Goal: Information Seeking & Learning: Check status

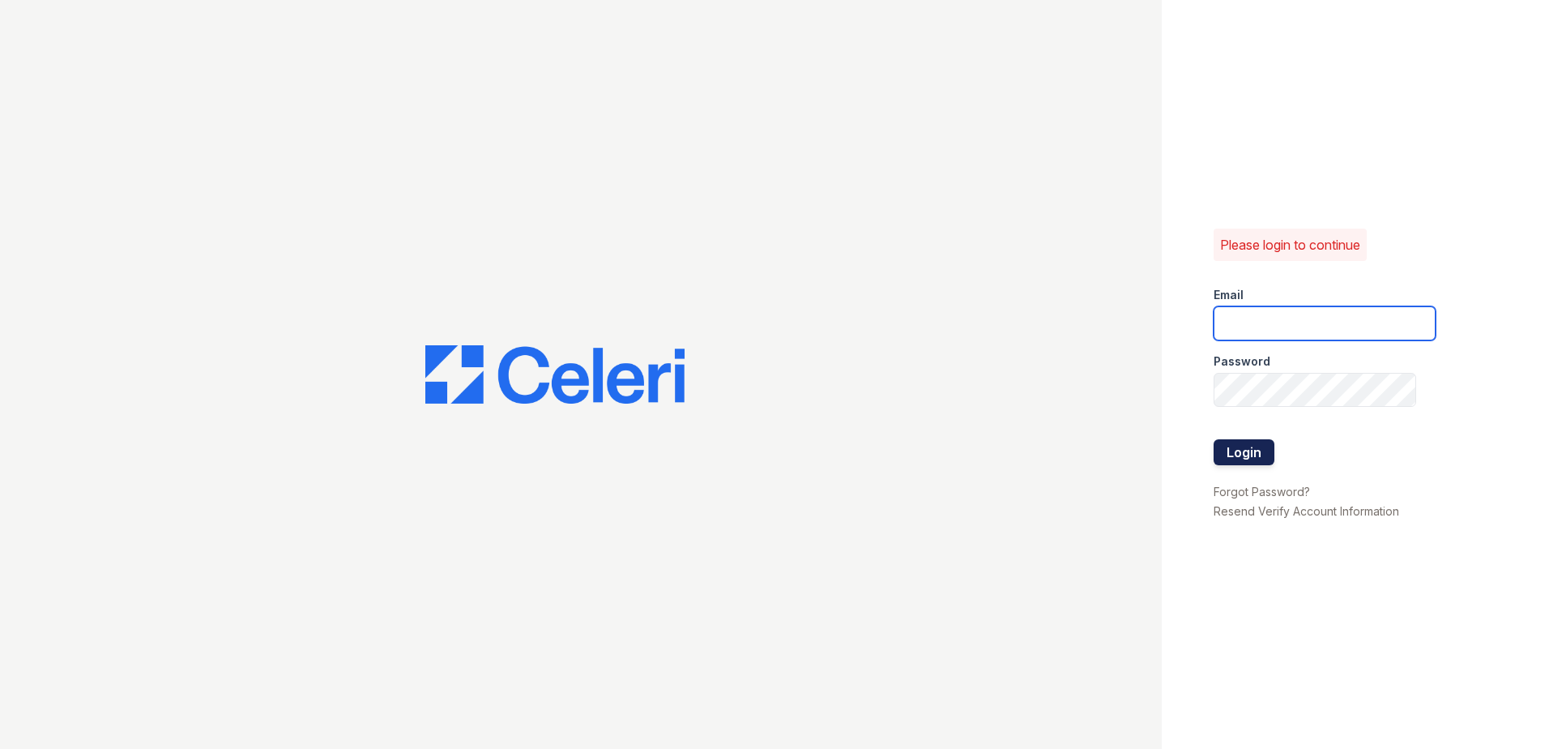
type input "renewnottingham@trinity-pm.com"
click at [1272, 455] on button "Login" at bounding box center [1244, 452] width 61 height 26
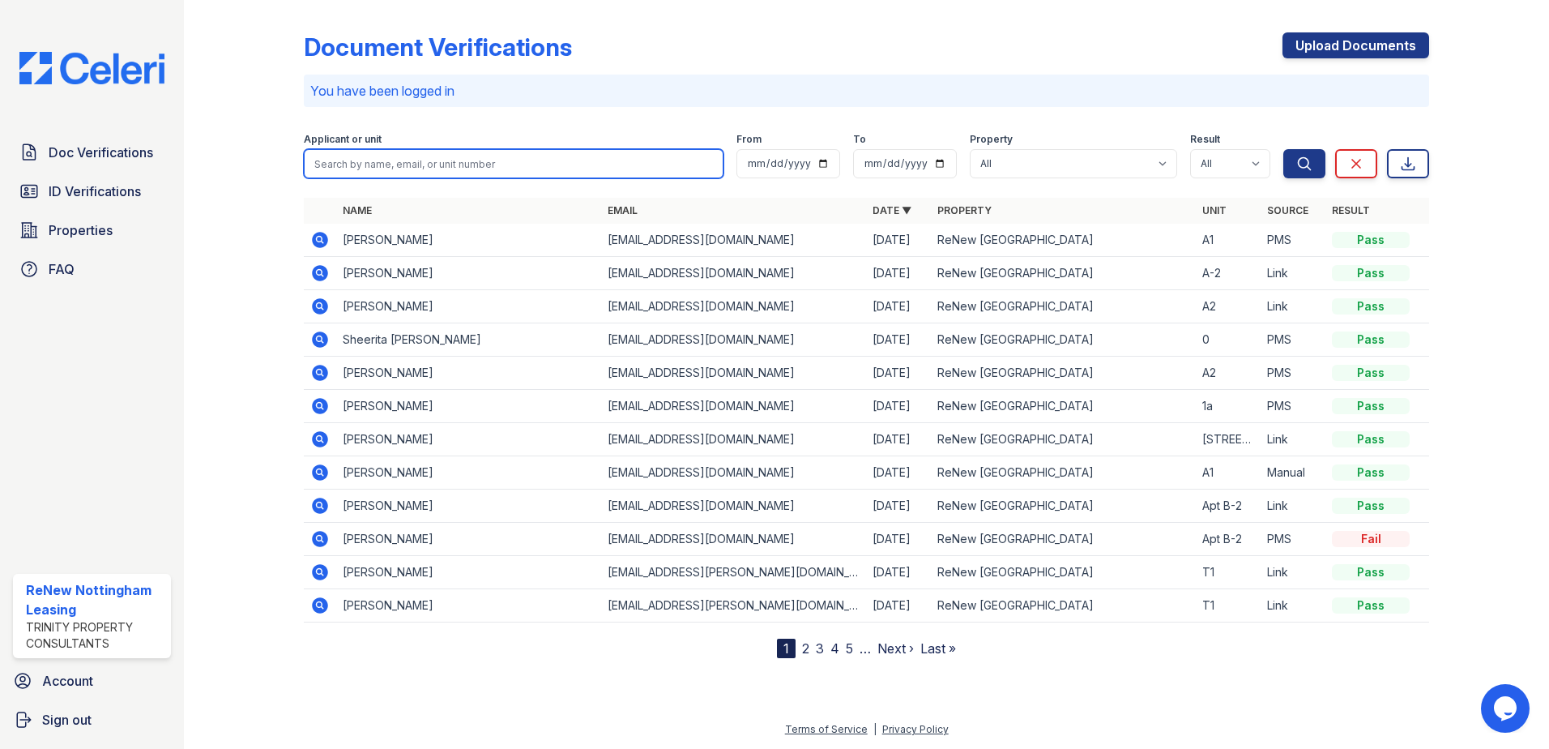
click at [459, 157] on input "search" at bounding box center [514, 163] width 420 height 29
type input "damon"
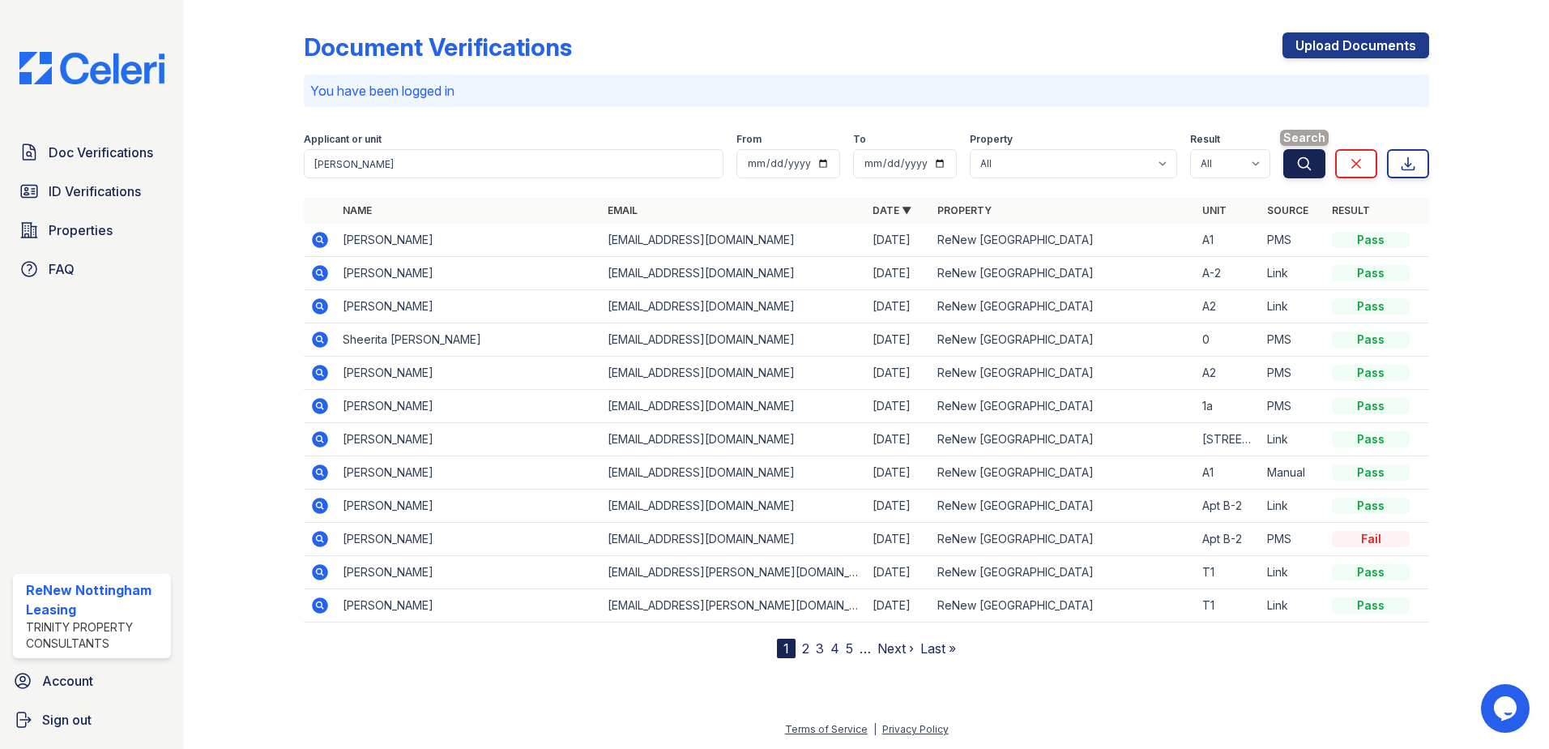
click at [1319, 159] on button "Search" at bounding box center [1305, 163] width 42 height 29
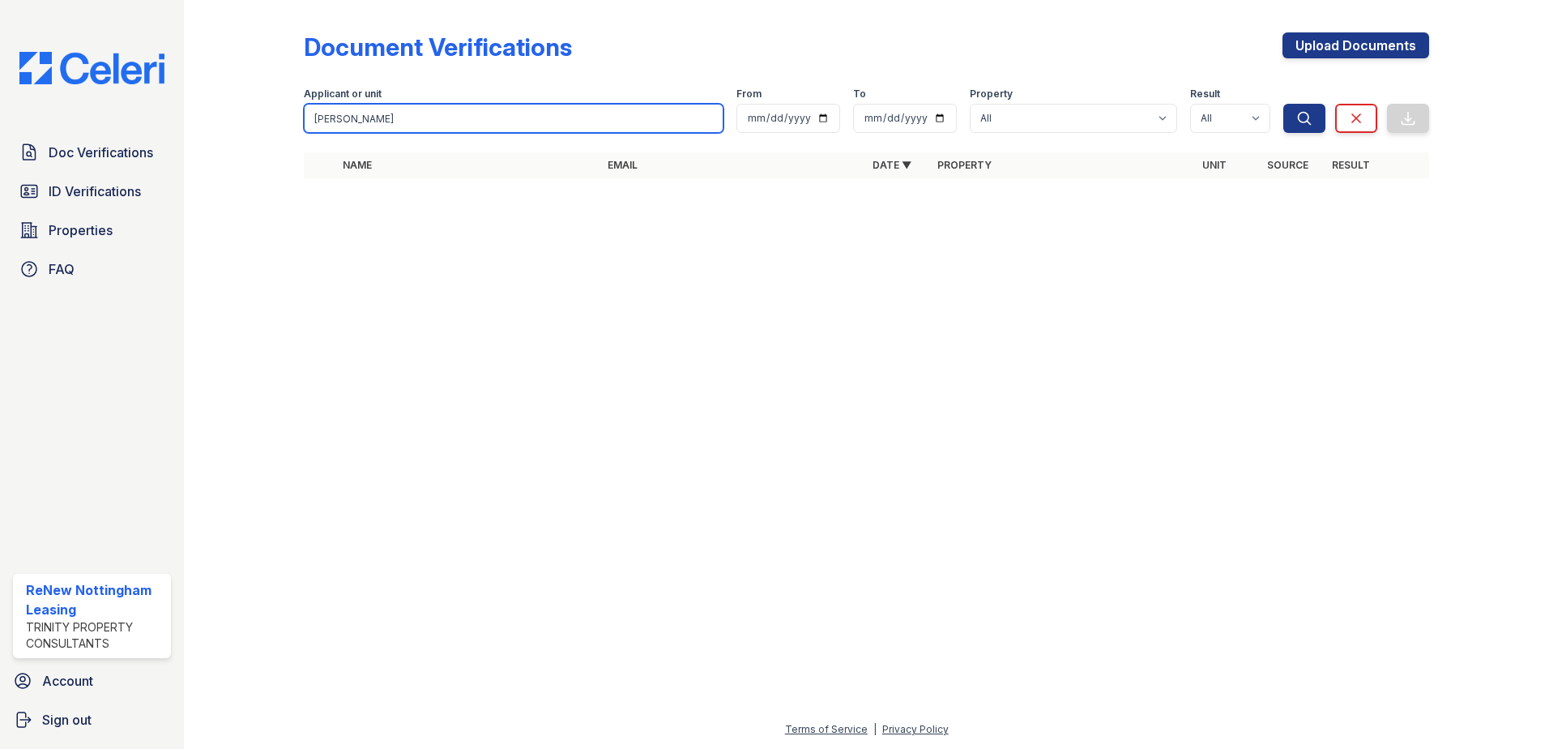
drag, startPoint x: 364, startPoint y: 117, endPoint x: 267, endPoint y: 114, distance: 97.3
click at [267, 114] on div "Document Verifications Upload Documents Filter Applicant or unit damon From To …" at bounding box center [867, 110] width 1314 height 220
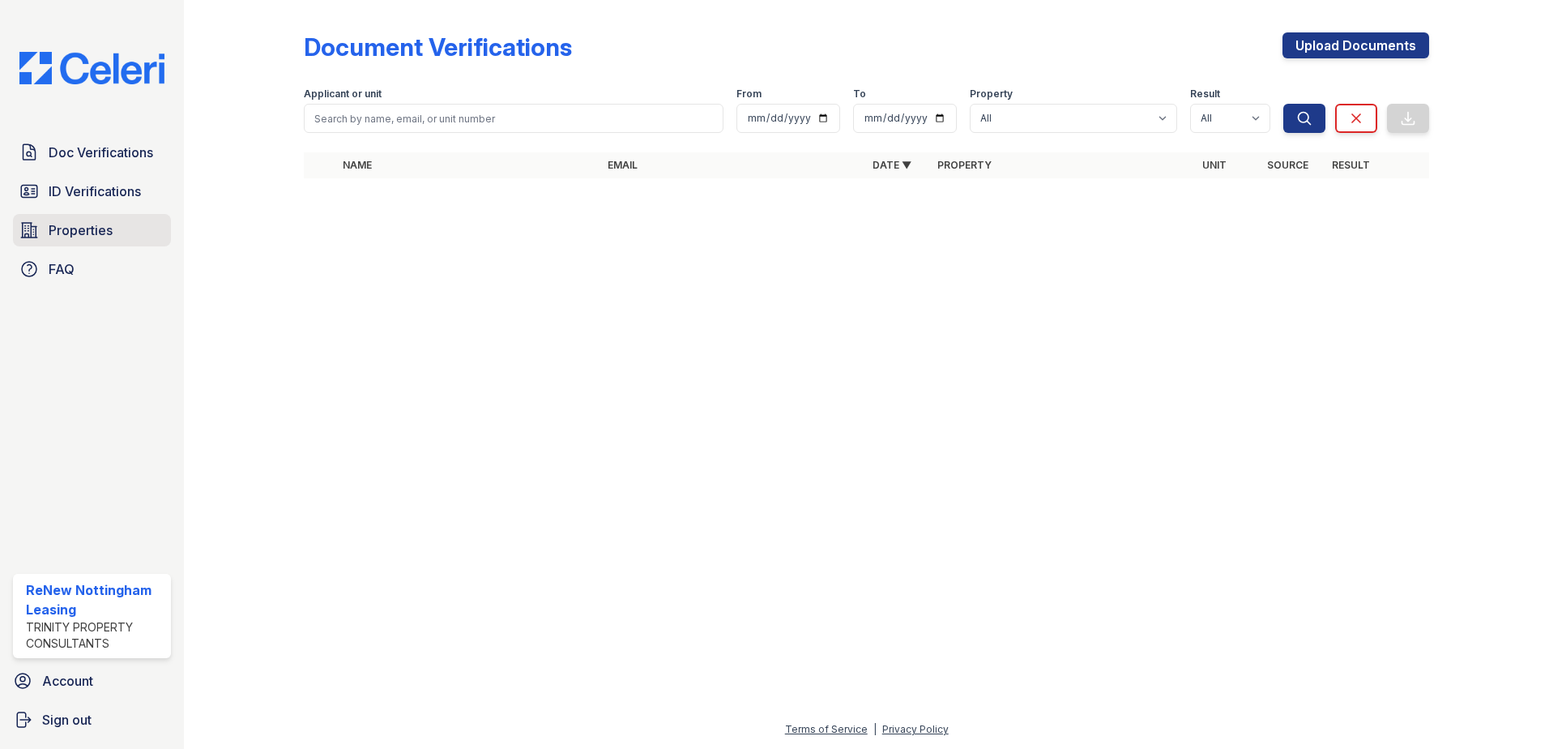
click at [53, 233] on span "Properties" at bounding box center [81, 229] width 64 height 19
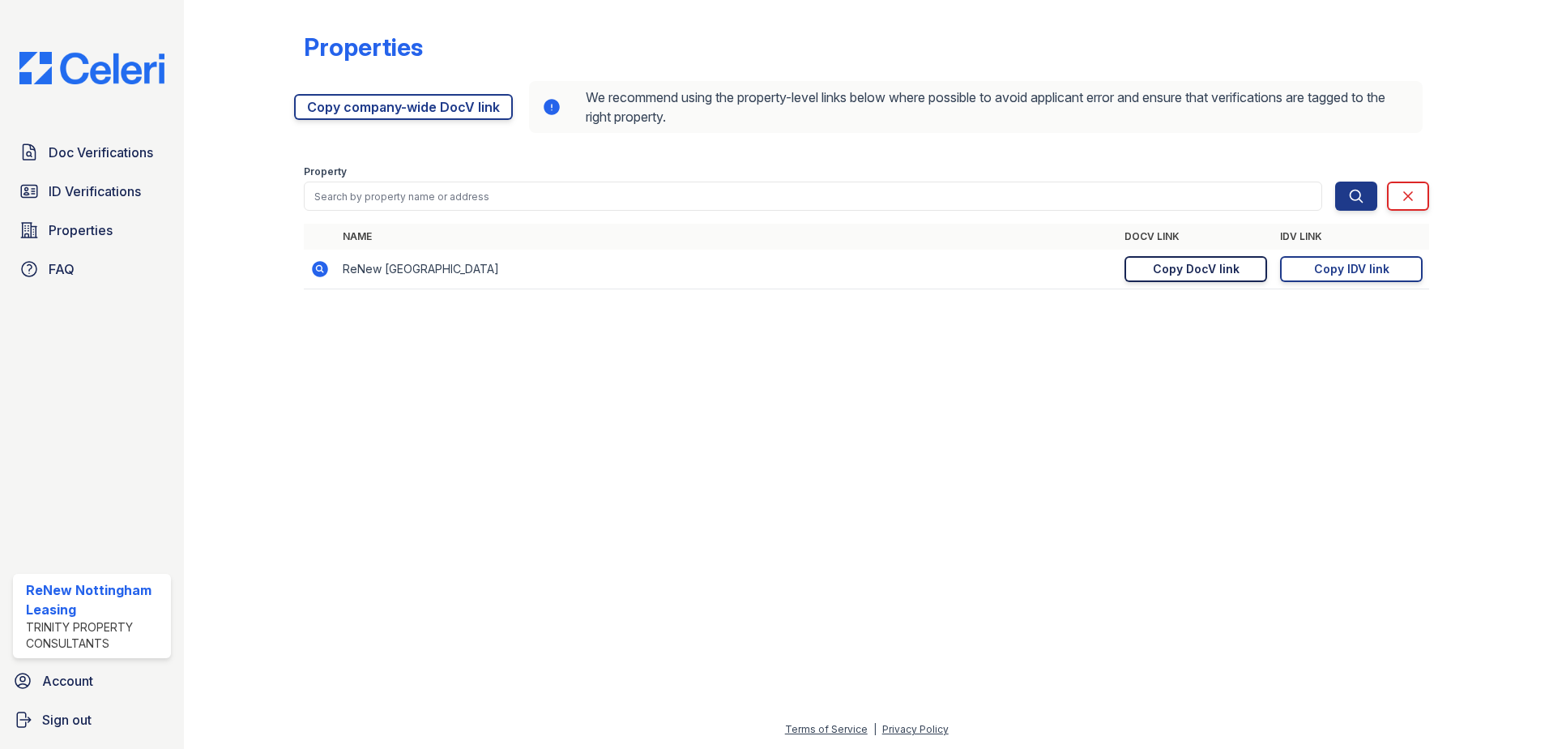
click at [1216, 267] on div "Copy DocV link" at bounding box center [1196, 269] width 87 height 16
click at [113, 138] on link "Doc Verifications" at bounding box center [92, 152] width 158 height 32
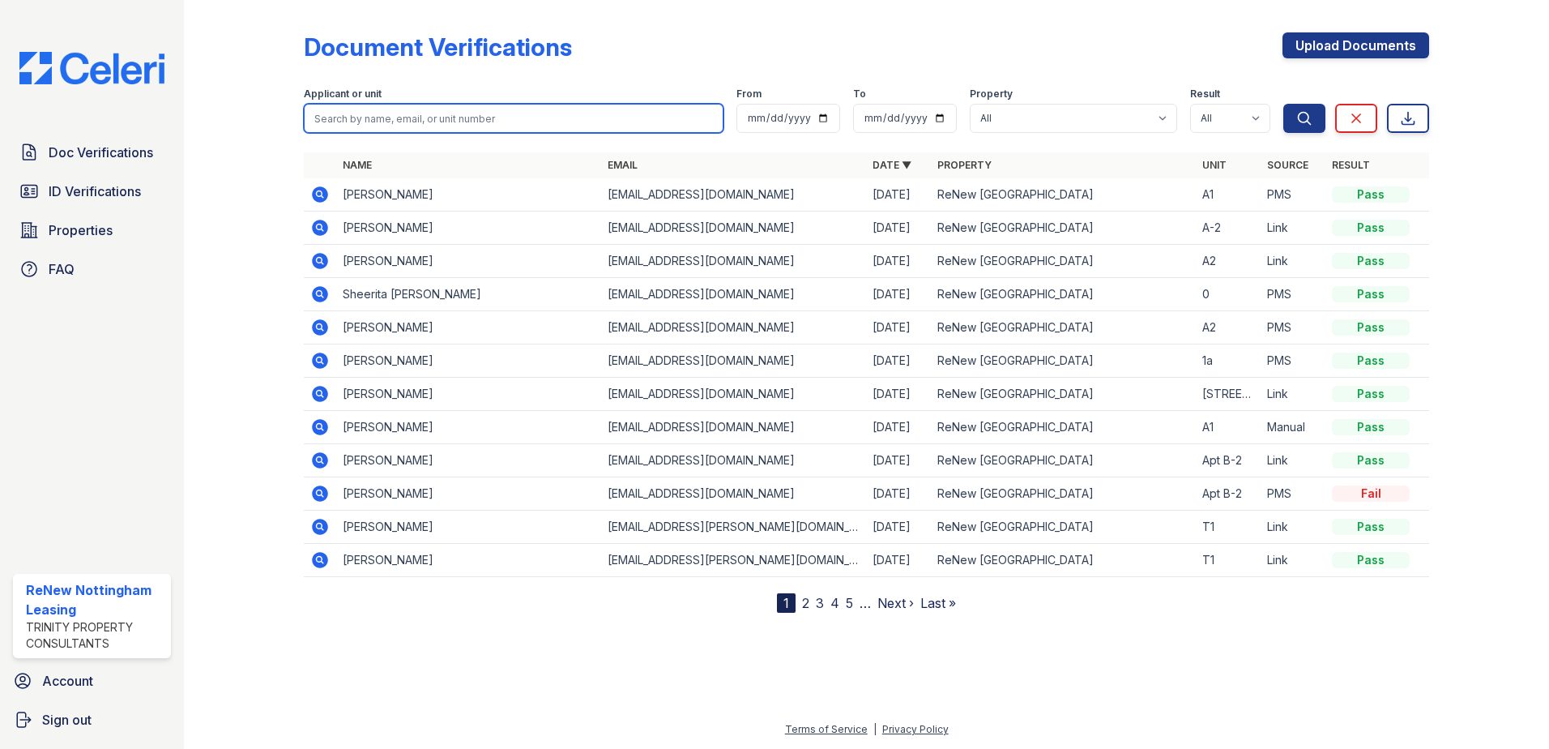
click at [372, 105] on input "search" at bounding box center [514, 118] width 420 height 29
type input "lynch"
click at [1284, 104] on button "Search" at bounding box center [1305, 118] width 42 height 29
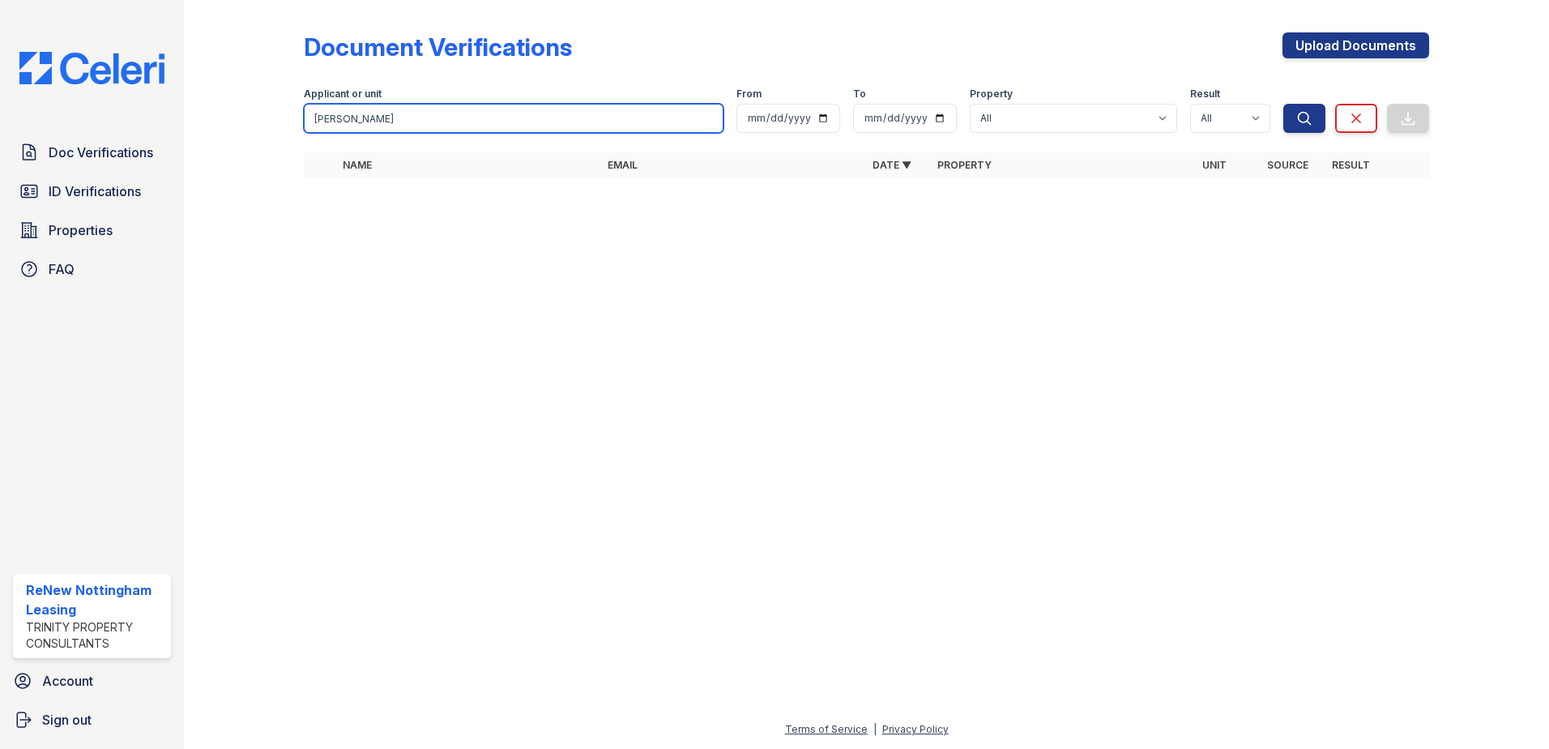
drag, startPoint x: 399, startPoint y: 125, endPoint x: 295, endPoint y: 122, distance: 104.6
click at [295, 122] on div "Document Verifications Upload Documents Filter Applicant or unit lynch From To …" at bounding box center [867, 110] width 1314 height 220
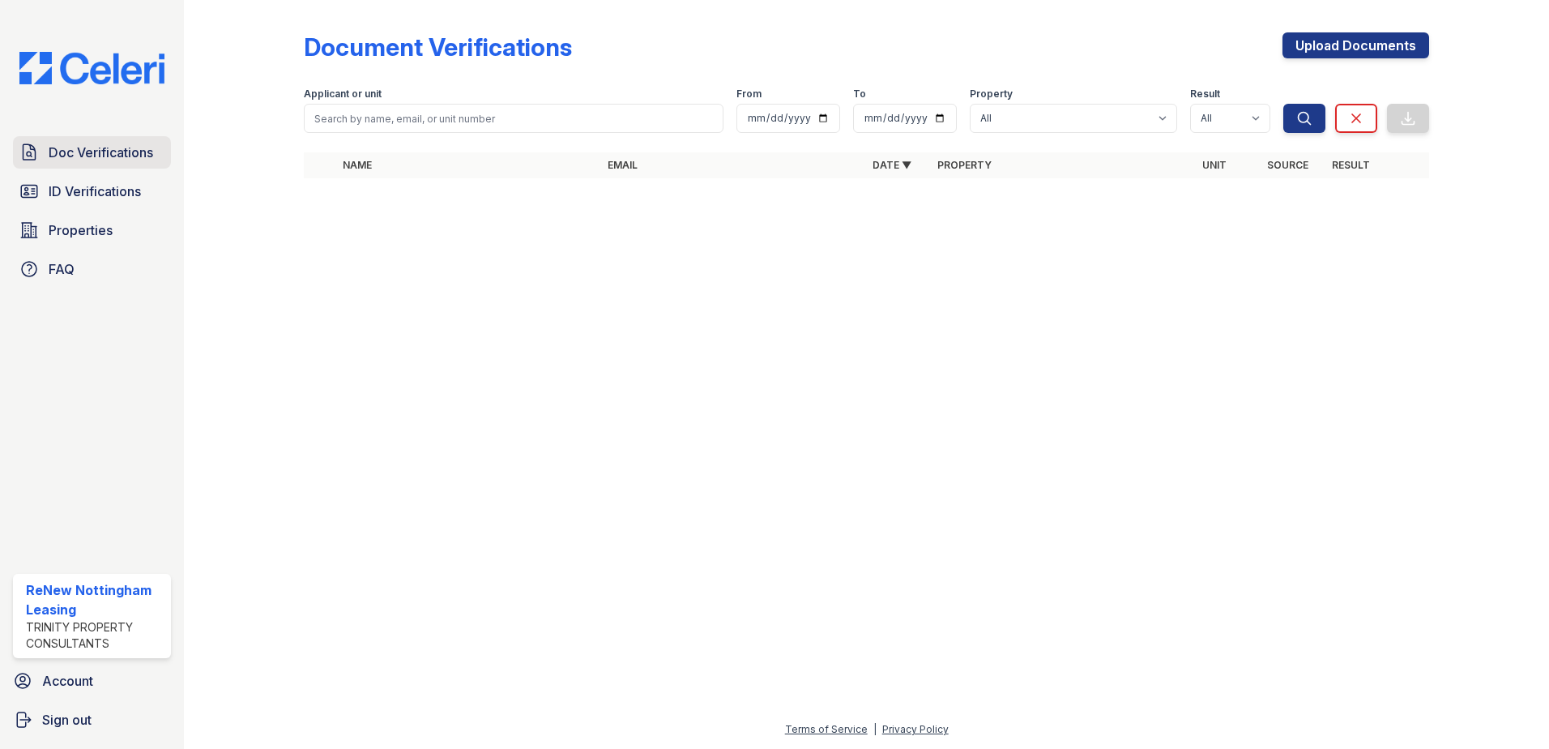
click at [93, 152] on span "Doc Verifications" at bounding box center [101, 152] width 105 height 19
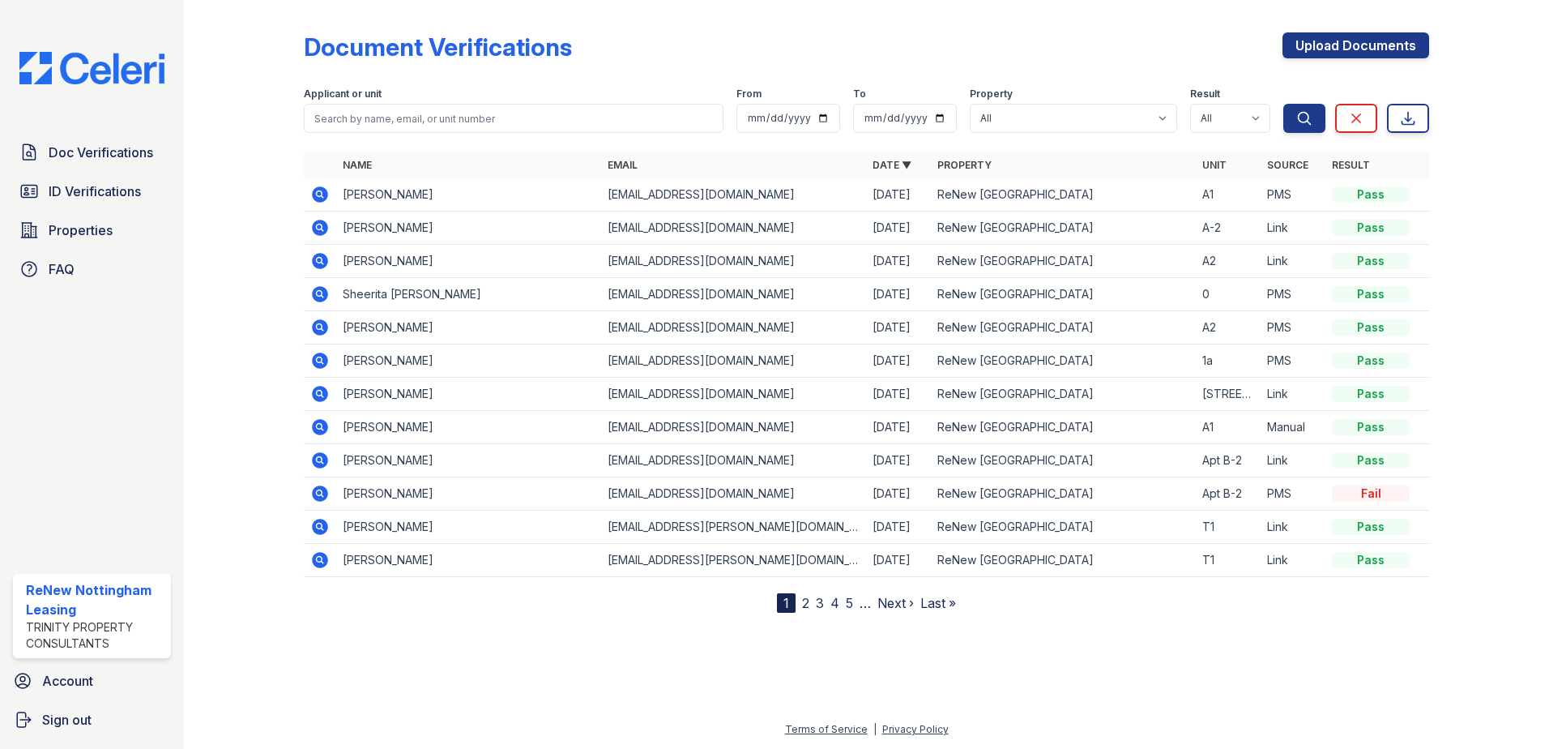
click at [327, 489] on icon at bounding box center [319, 493] width 19 height 19
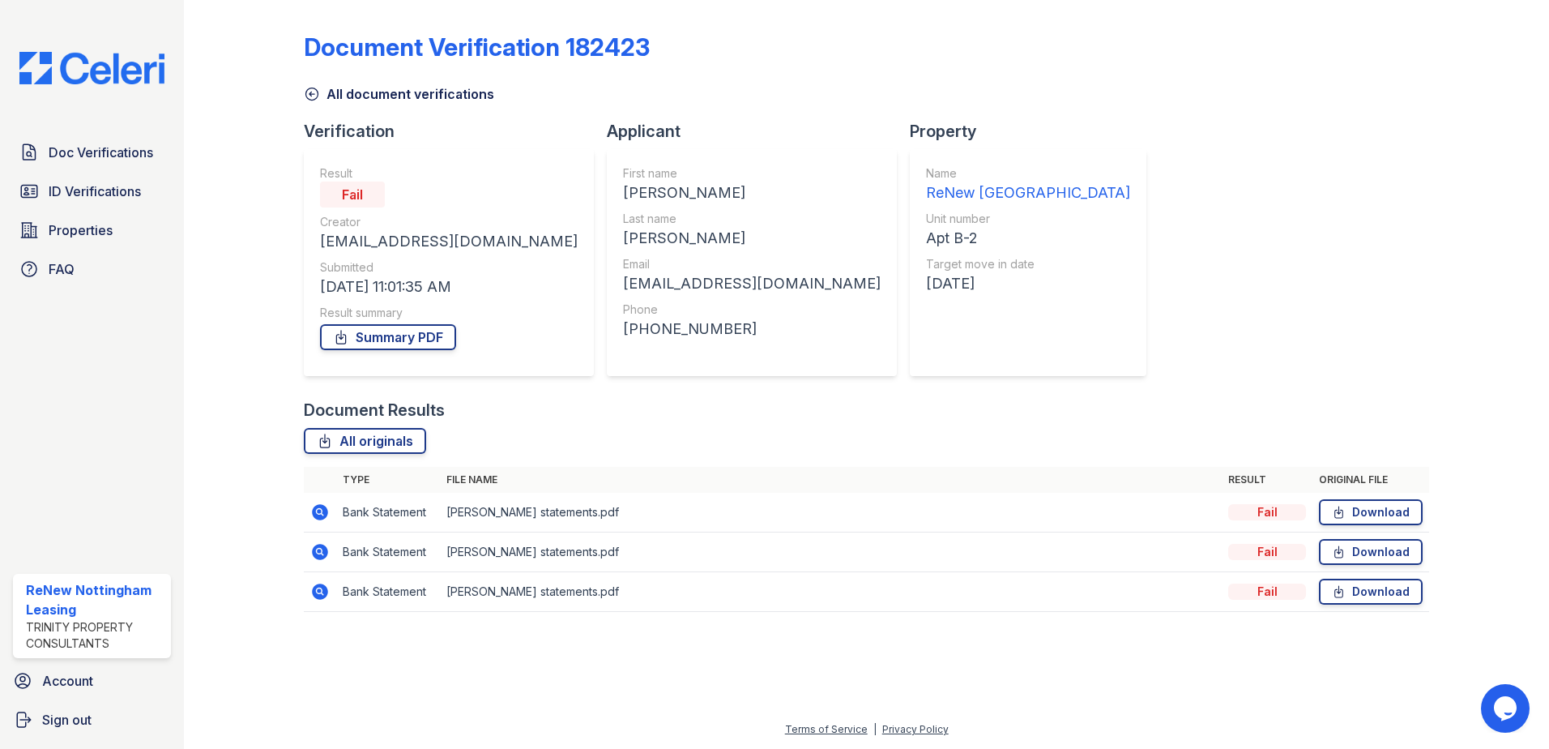
click at [306, 96] on icon at bounding box center [312, 94] width 12 height 12
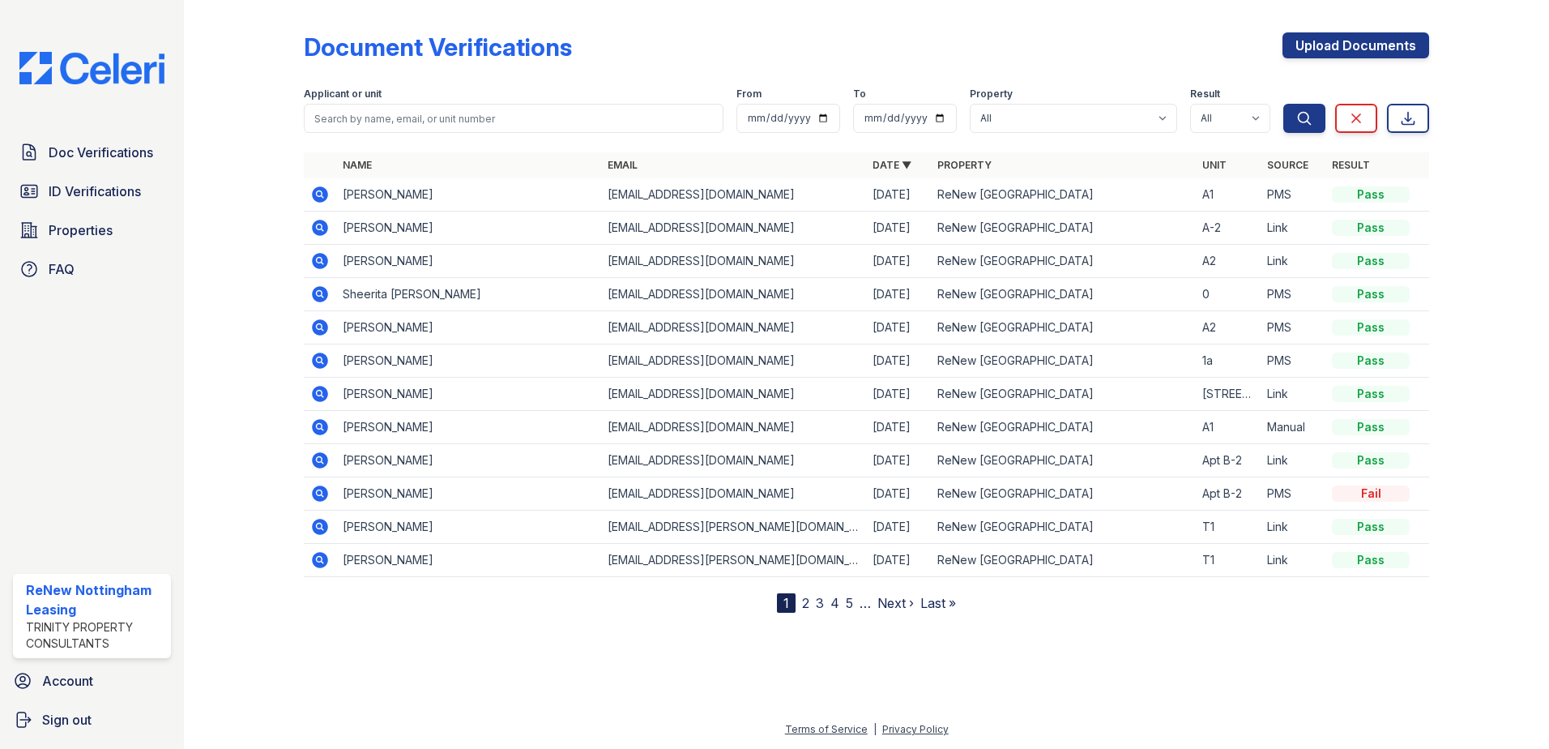
click at [318, 464] on icon at bounding box center [320, 460] width 16 height 16
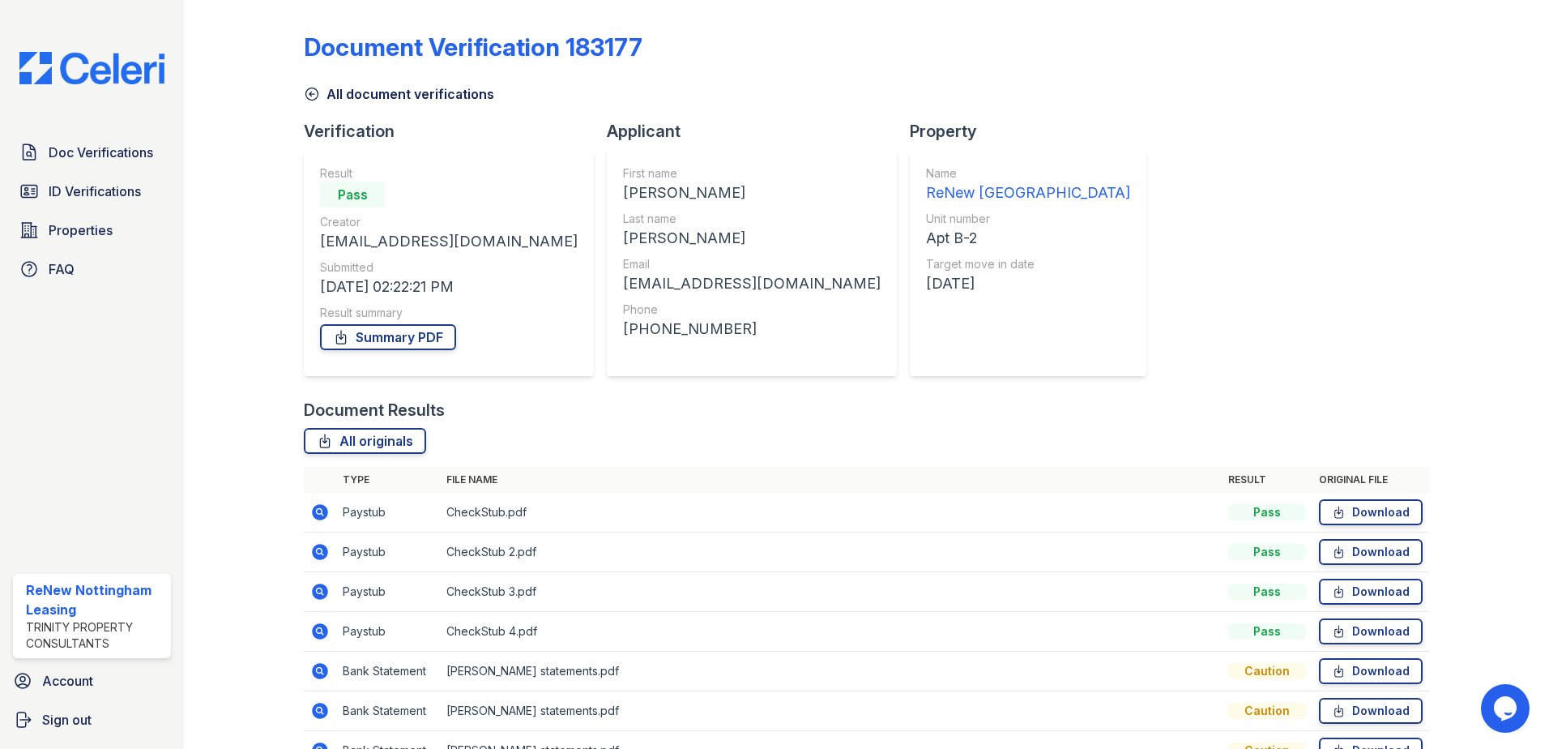
click at [315, 97] on icon at bounding box center [312, 94] width 16 height 16
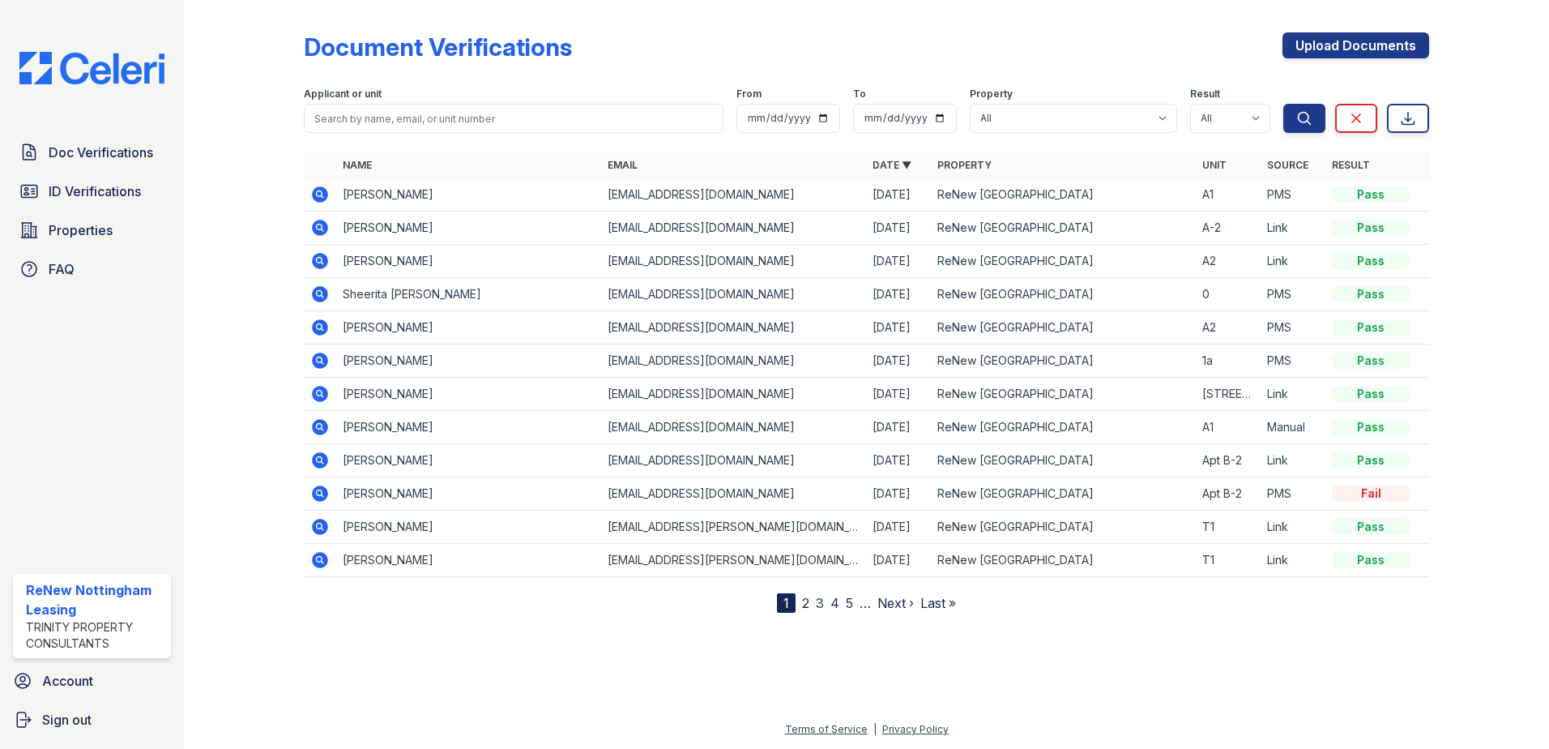
click at [316, 229] on icon at bounding box center [320, 228] width 16 height 16
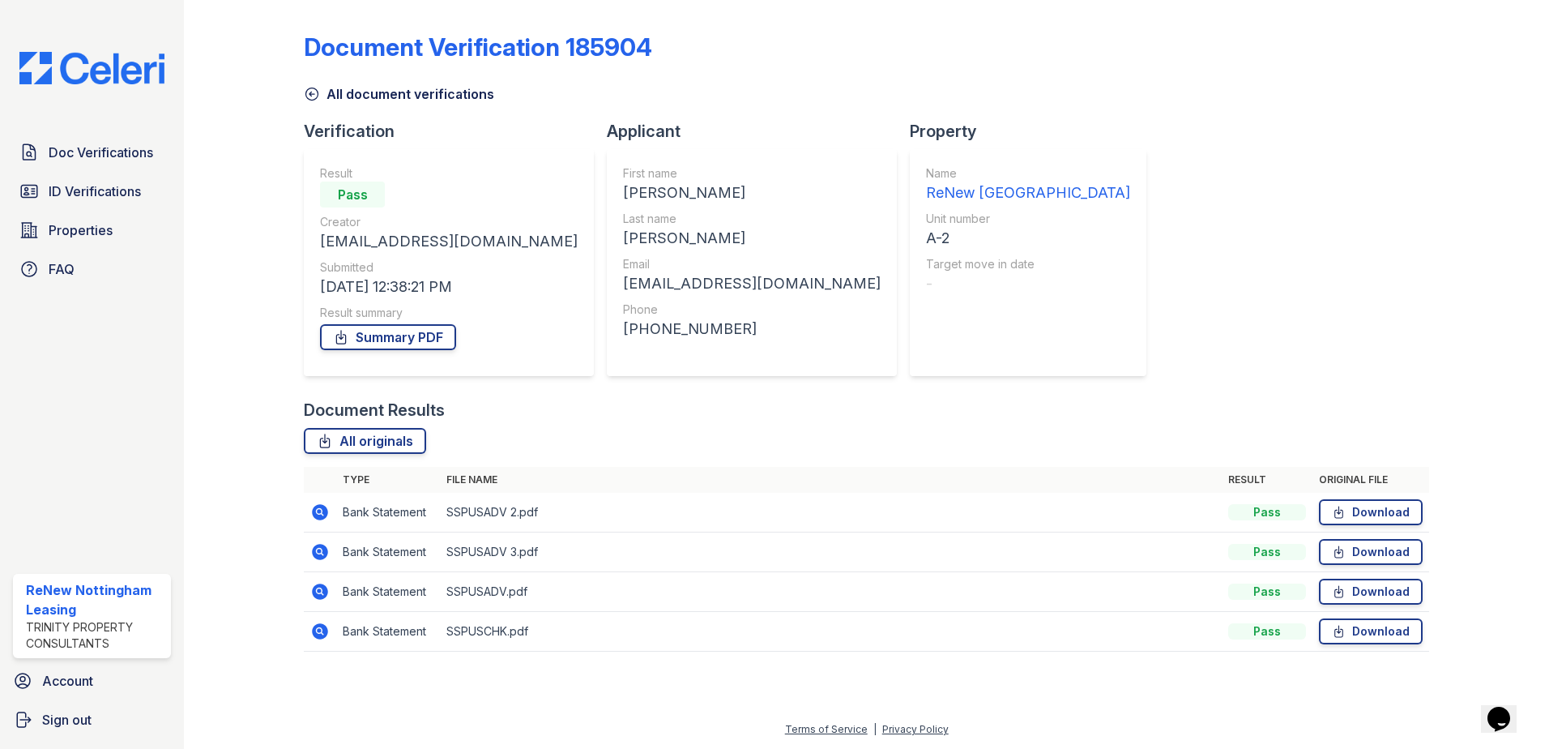
click at [309, 99] on icon at bounding box center [312, 94] width 12 height 12
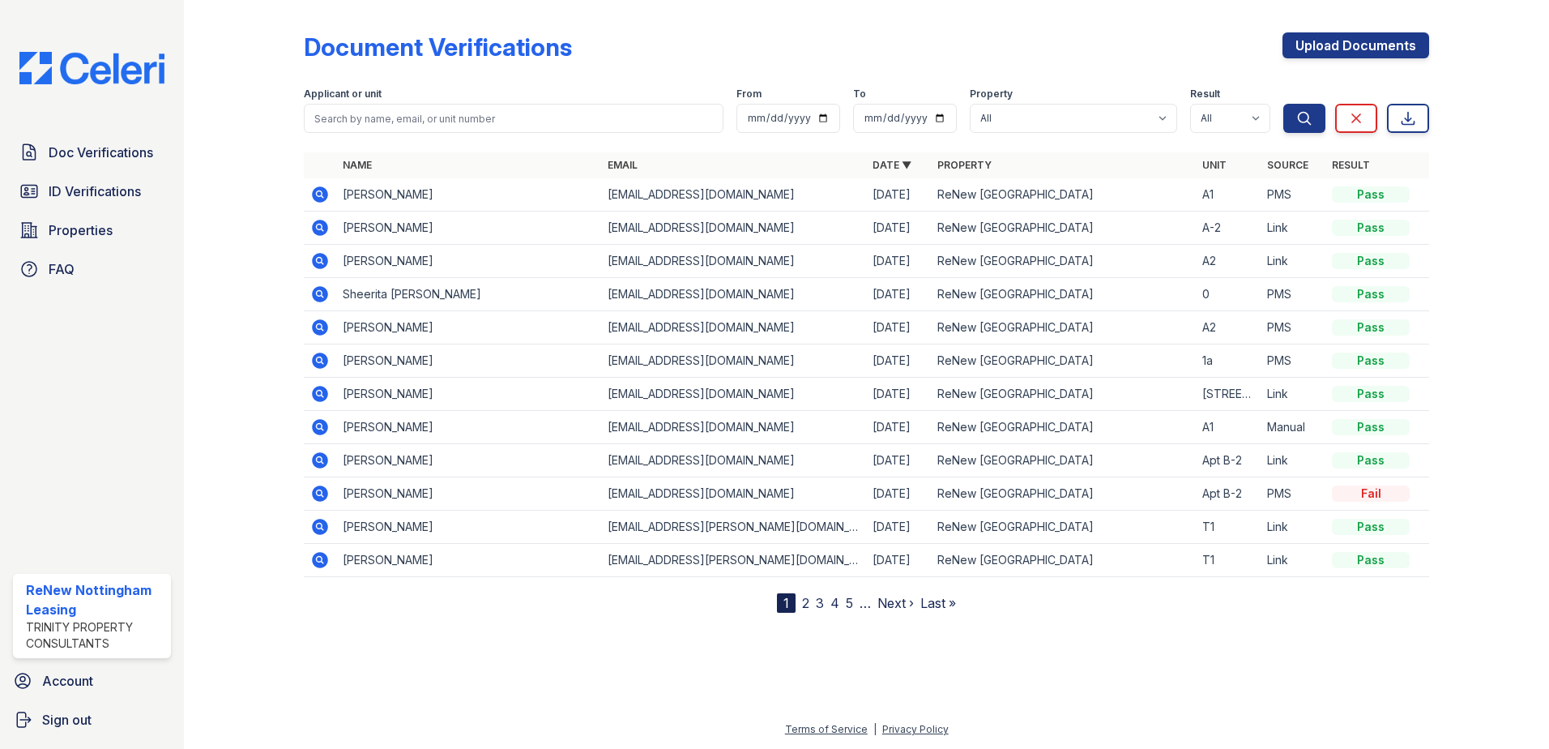
click at [315, 254] on icon at bounding box center [319, 260] width 19 height 19
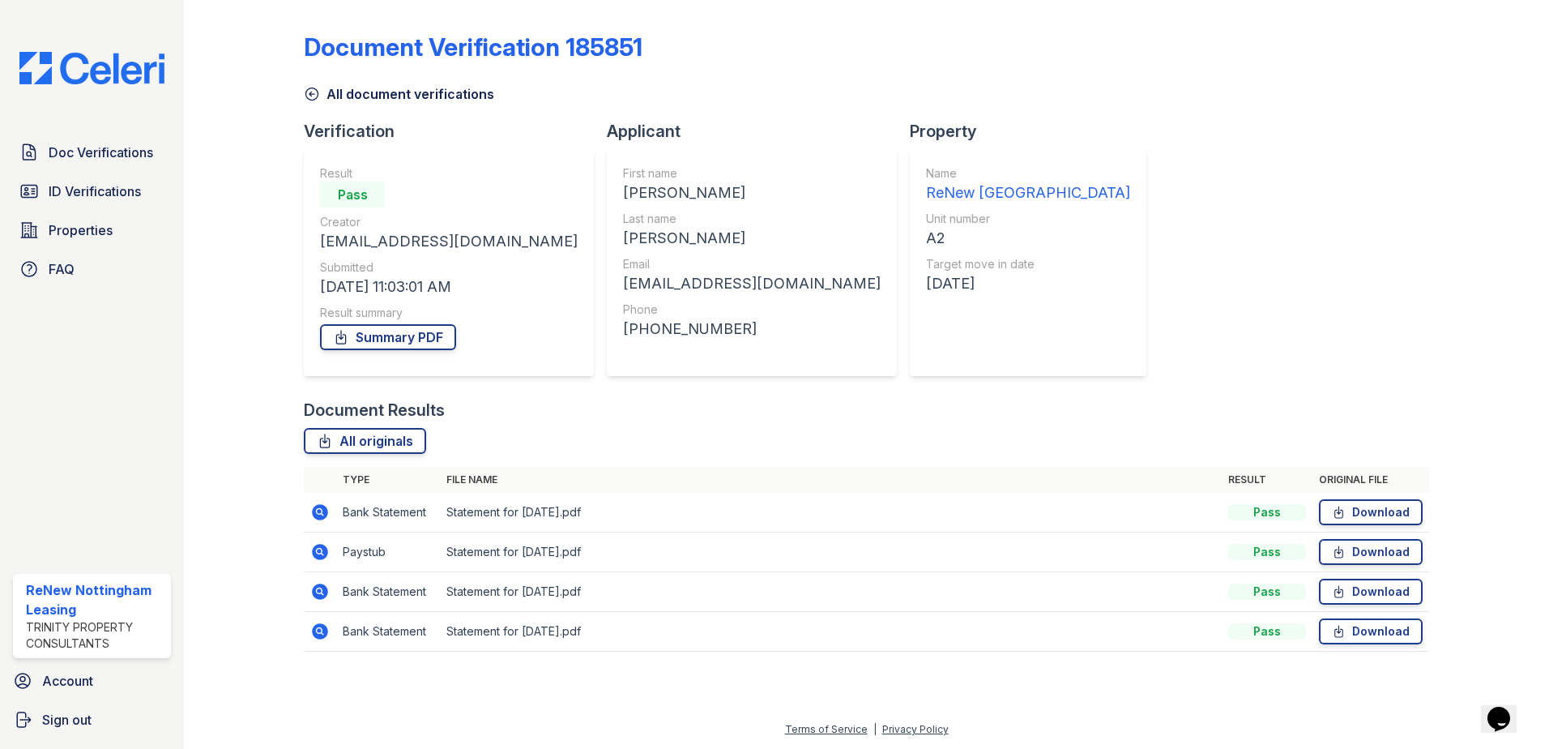
click at [310, 96] on icon at bounding box center [312, 94] width 16 height 16
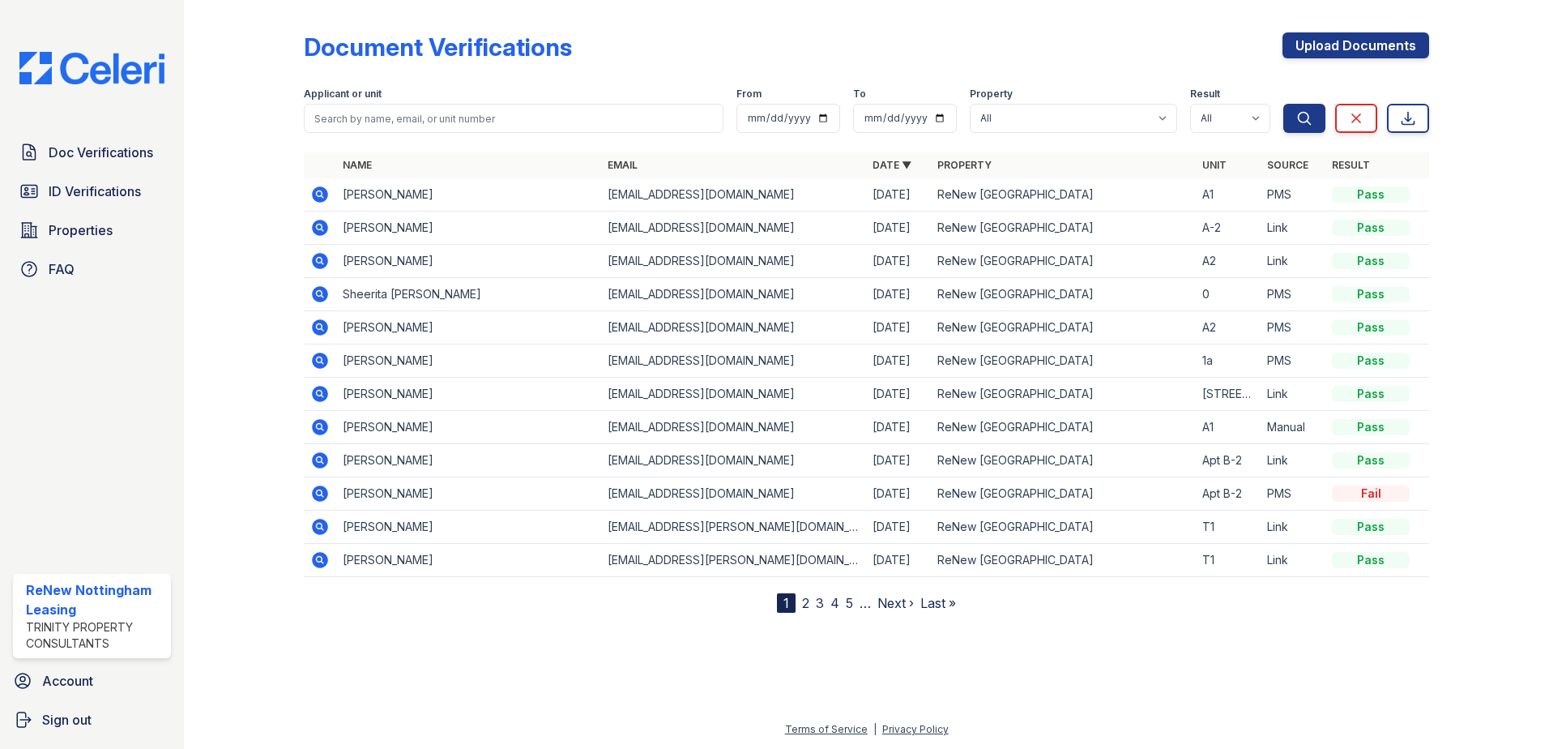
click at [318, 391] on icon at bounding box center [319, 393] width 4 height 4
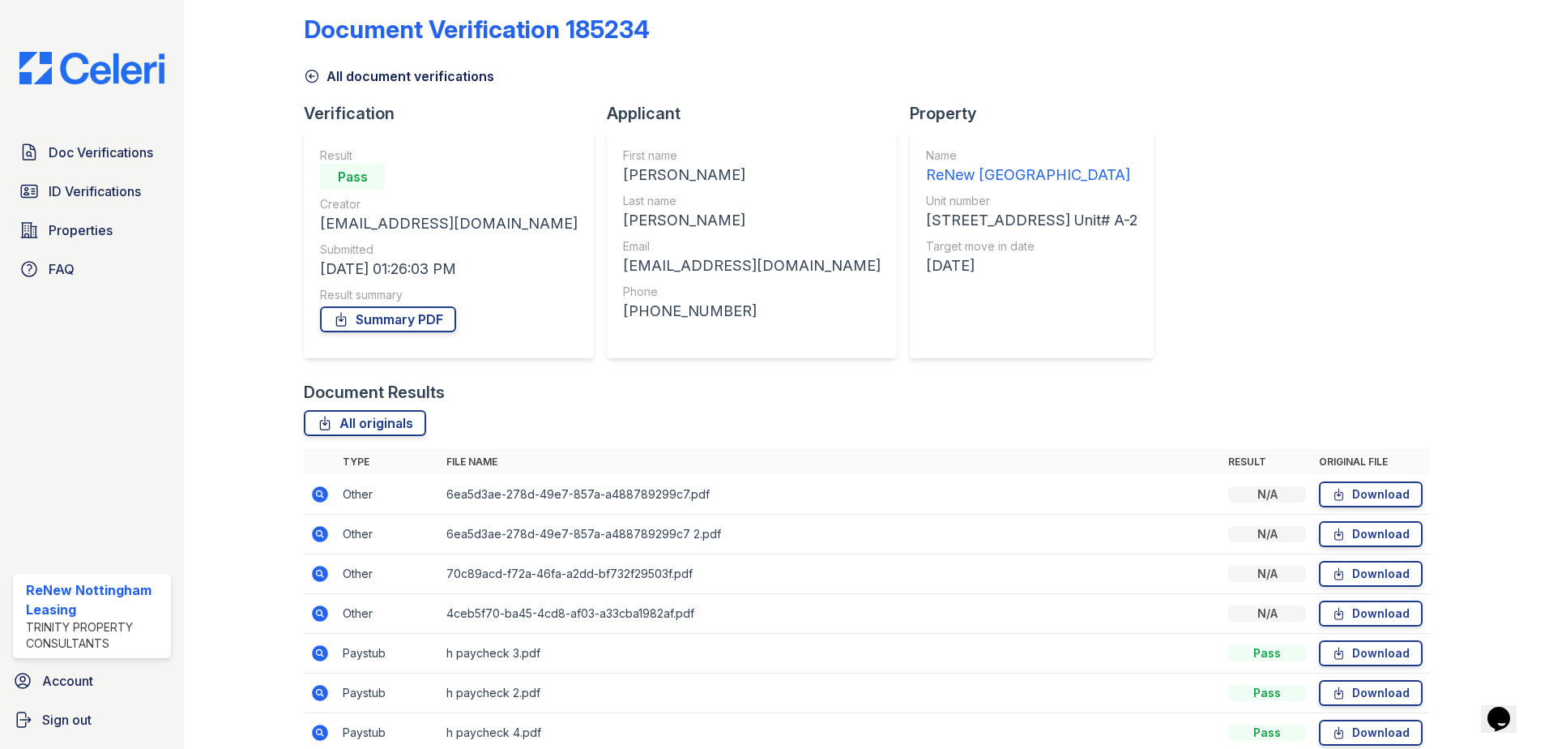
scroll to position [9, 0]
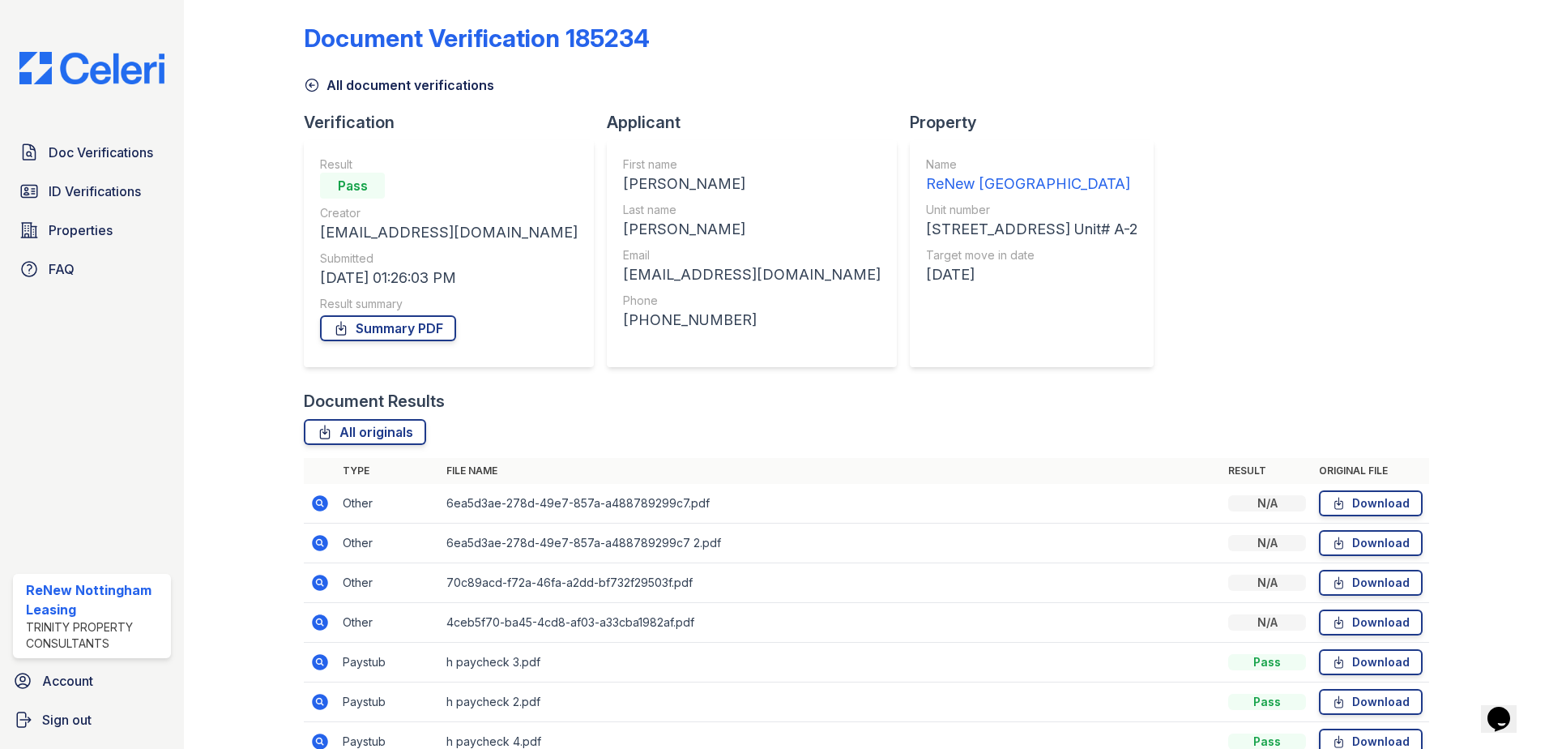
click at [327, 500] on icon at bounding box center [320, 503] width 16 height 16
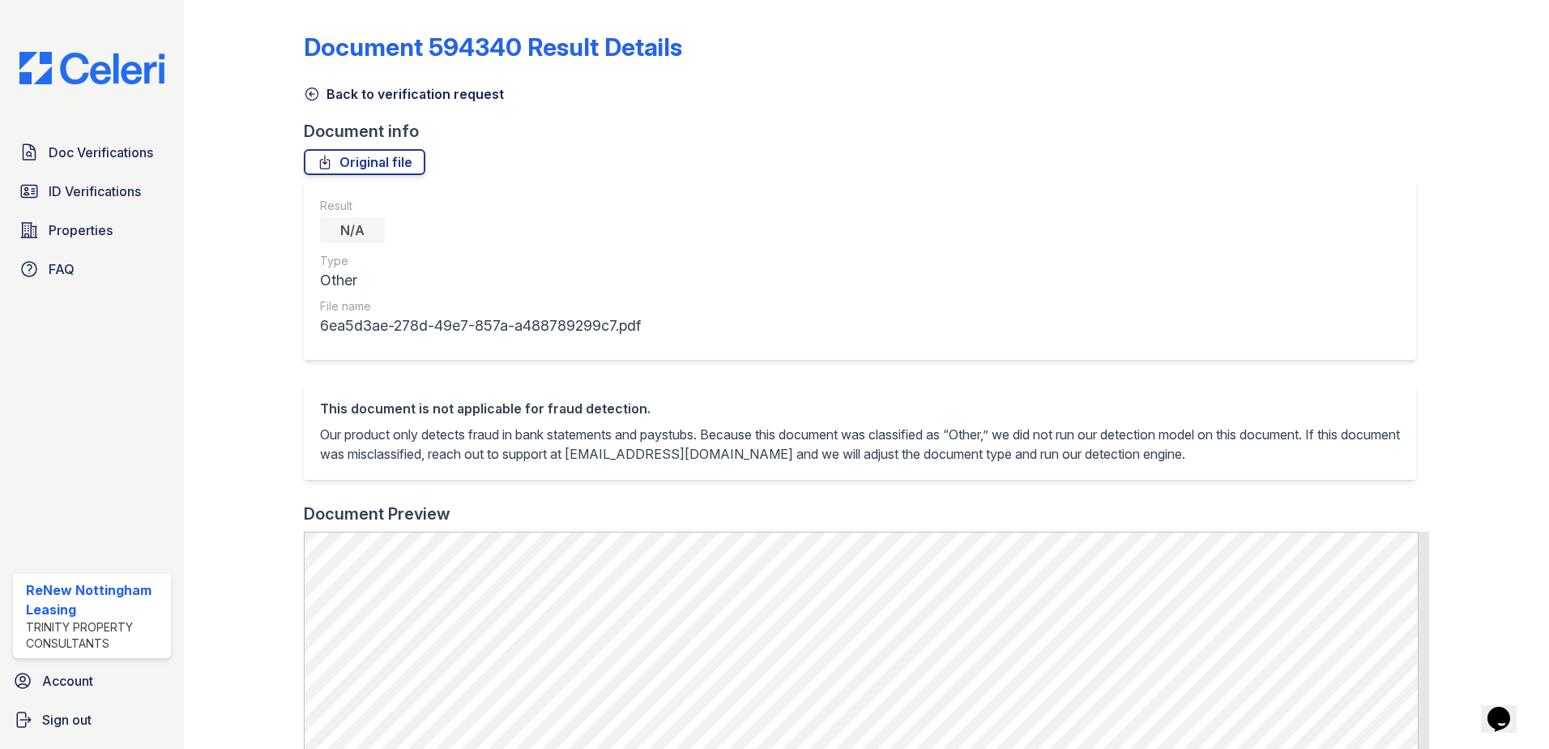
click at [316, 95] on icon at bounding box center [312, 94] width 16 height 16
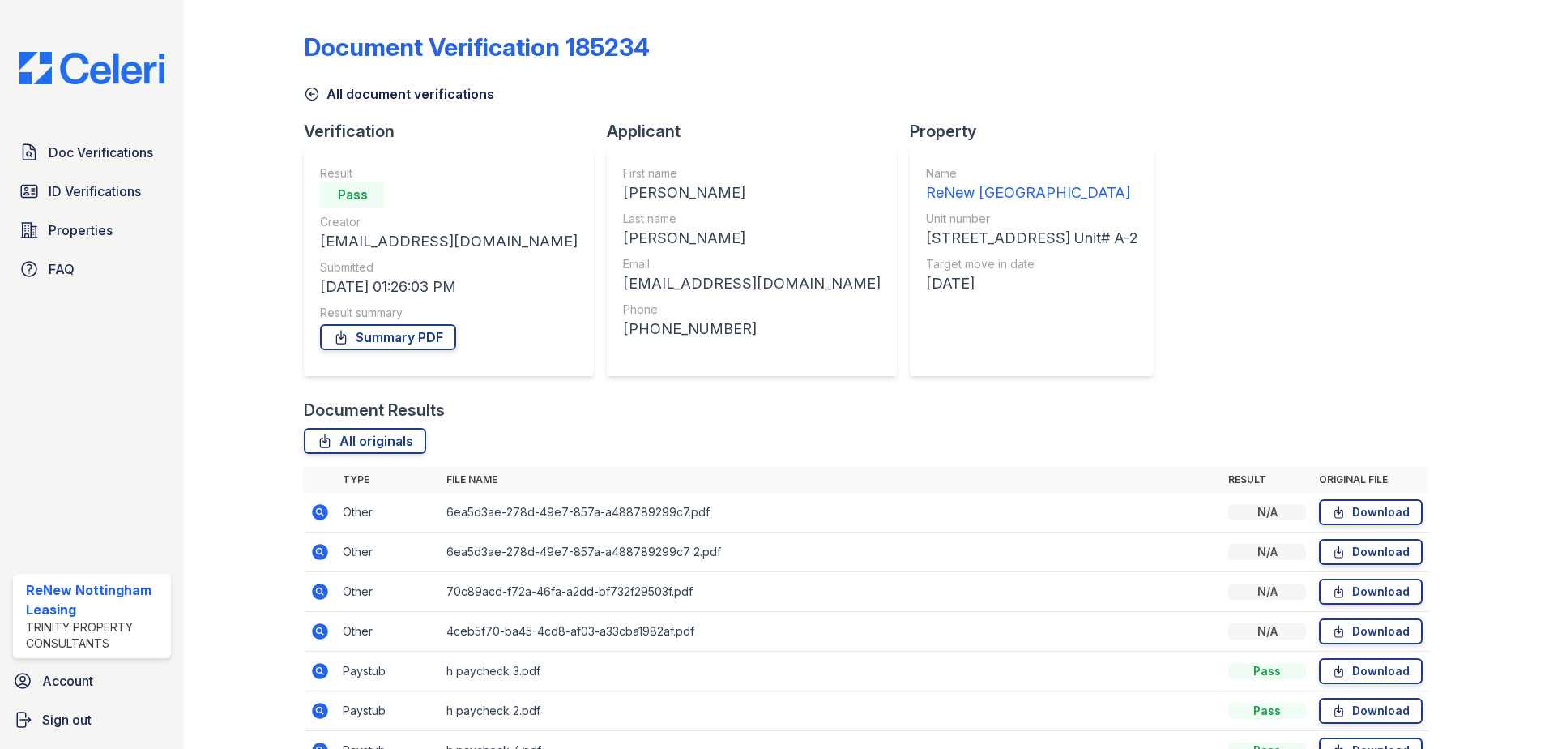
click at [314, 92] on icon at bounding box center [312, 94] width 16 height 16
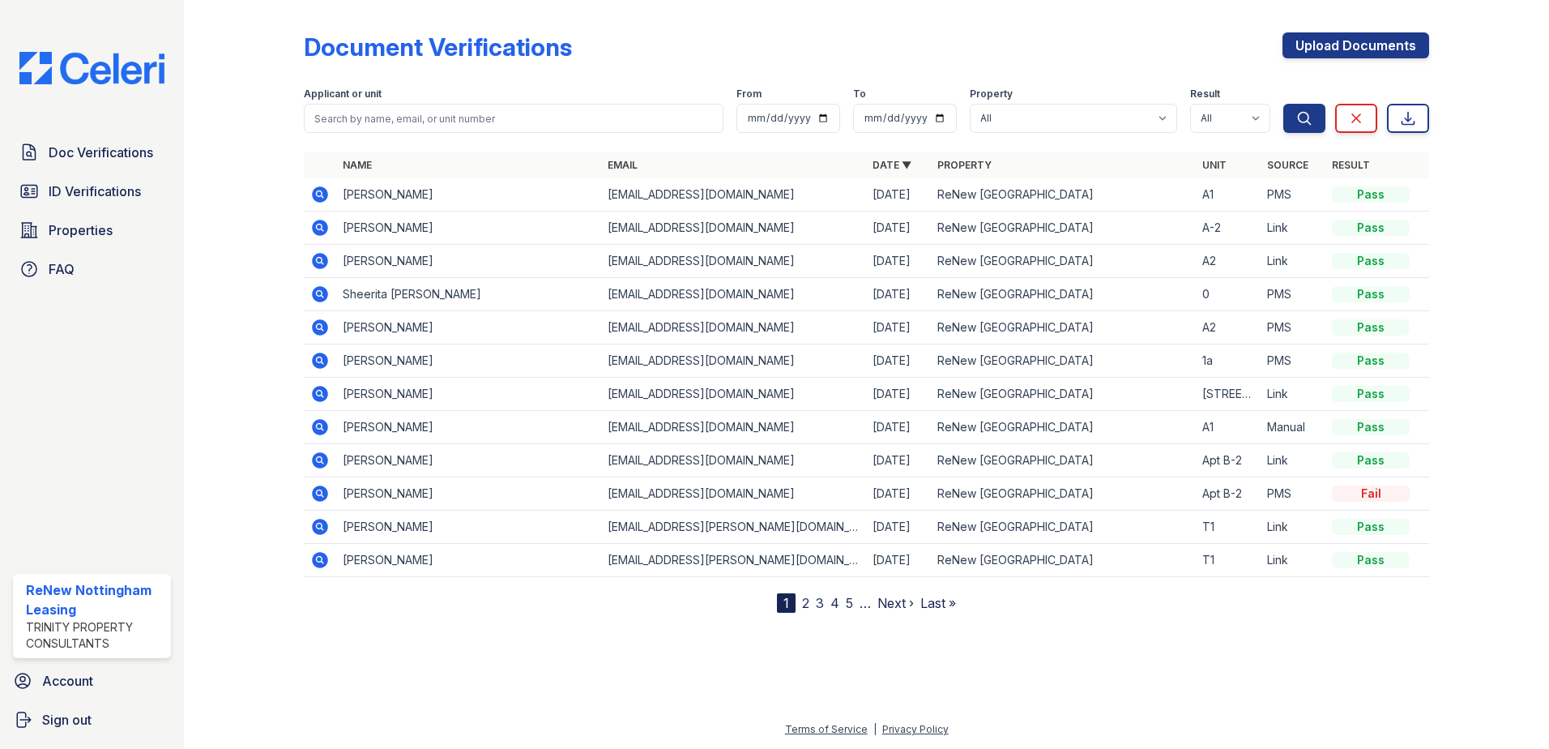
click at [313, 565] on icon at bounding box center [319, 559] width 19 height 19
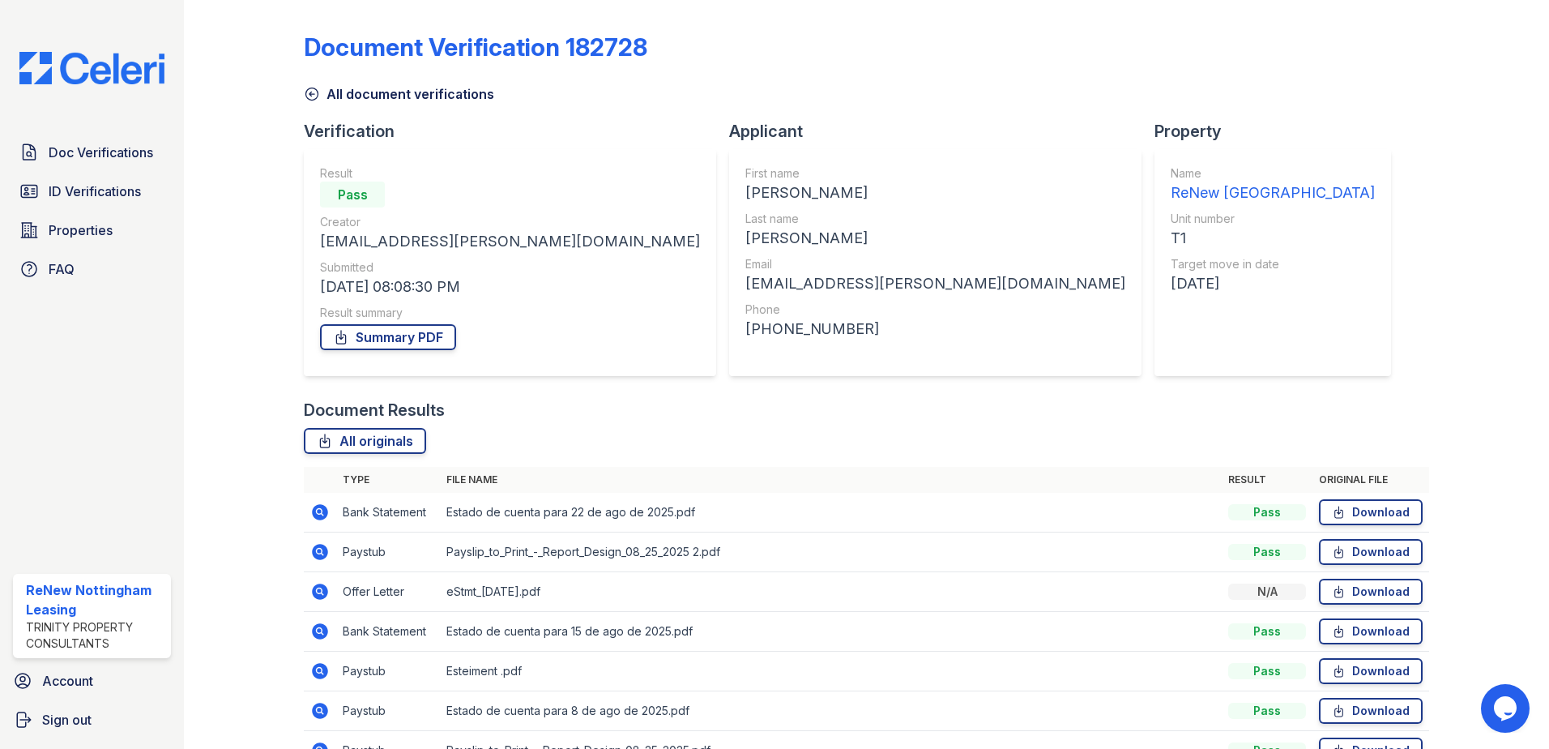
click at [305, 96] on icon at bounding box center [312, 94] width 16 height 16
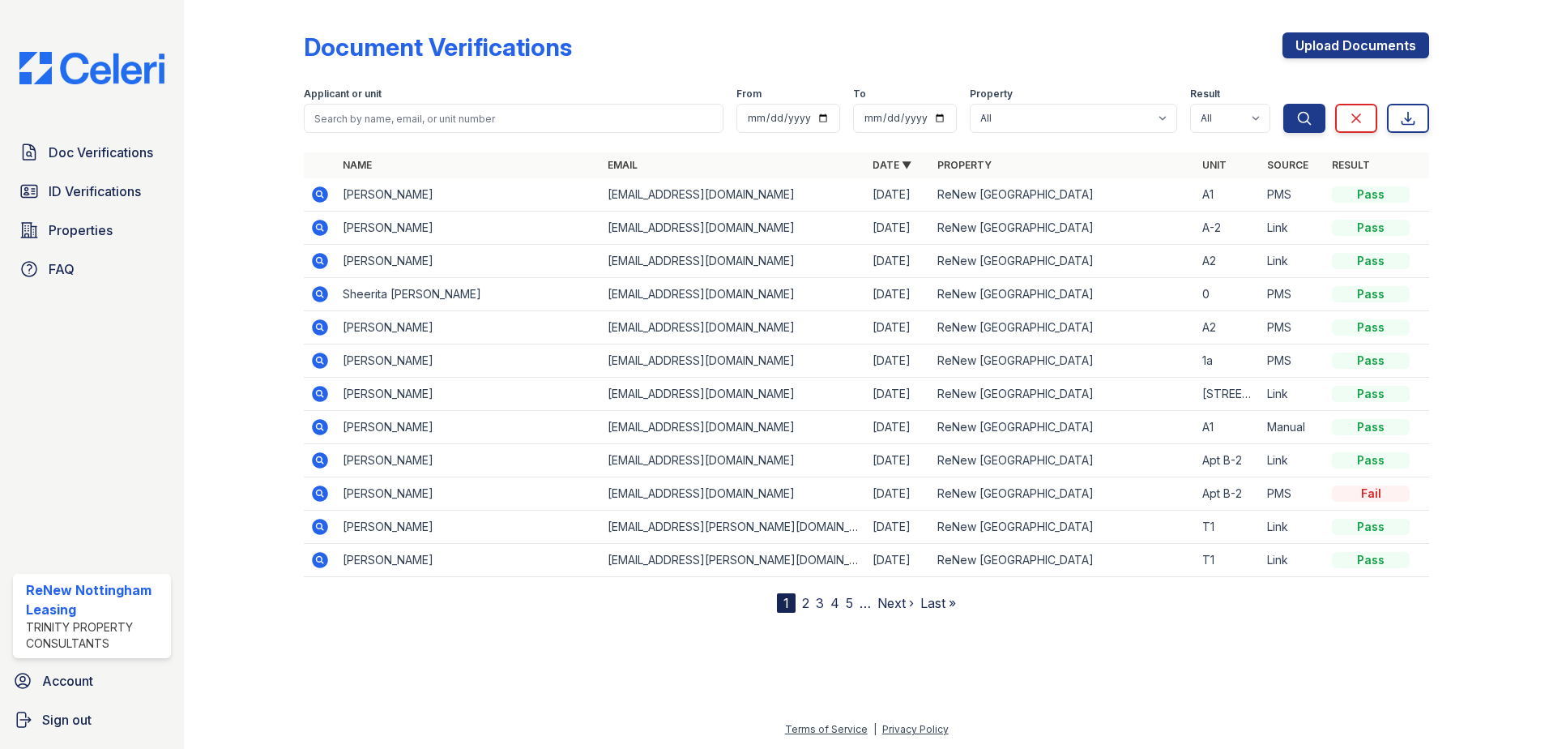
click at [320, 392] on icon at bounding box center [319, 393] width 4 height 4
